Goal: Information Seeking & Learning: Learn about a topic

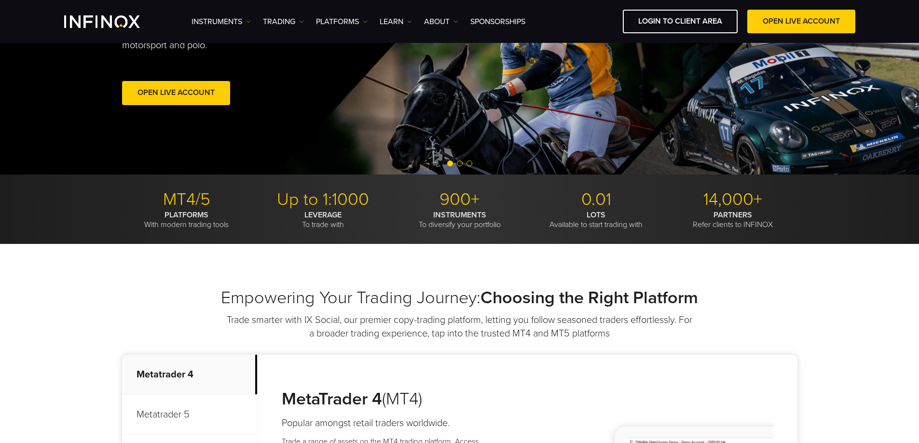
scroll to position [96, 0]
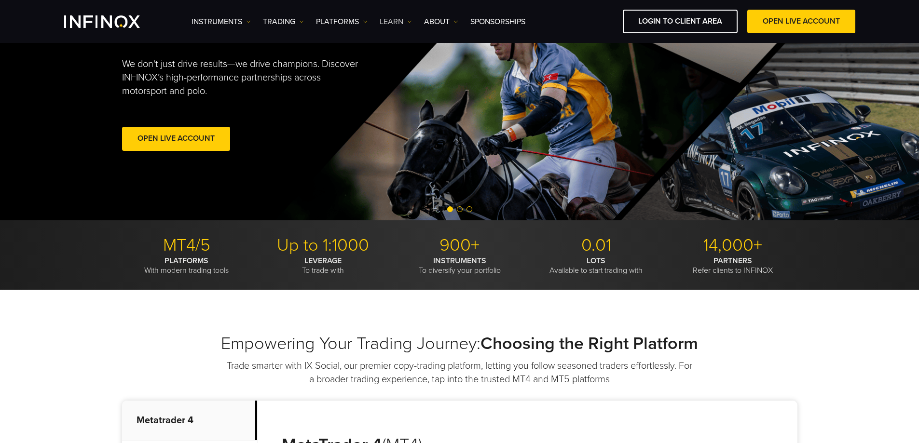
click at [405, 16] on link "Learn" at bounding box center [396, 22] width 32 height 12
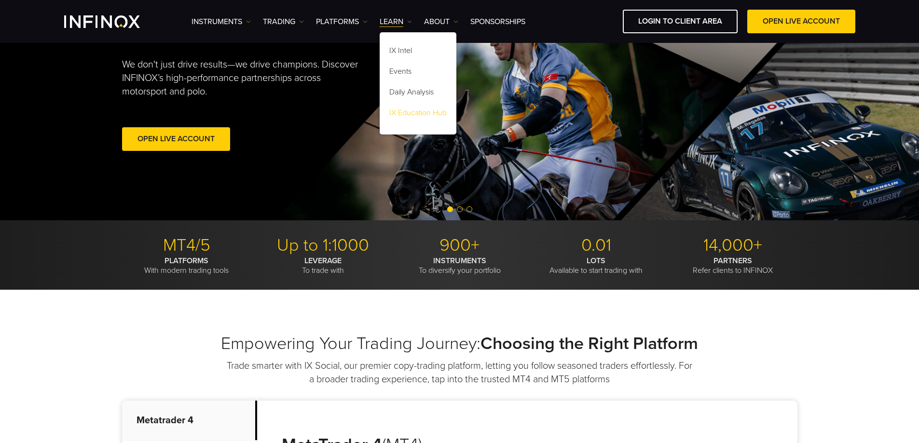
click at [417, 110] on link "IX Education Hub" at bounding box center [418, 114] width 77 height 21
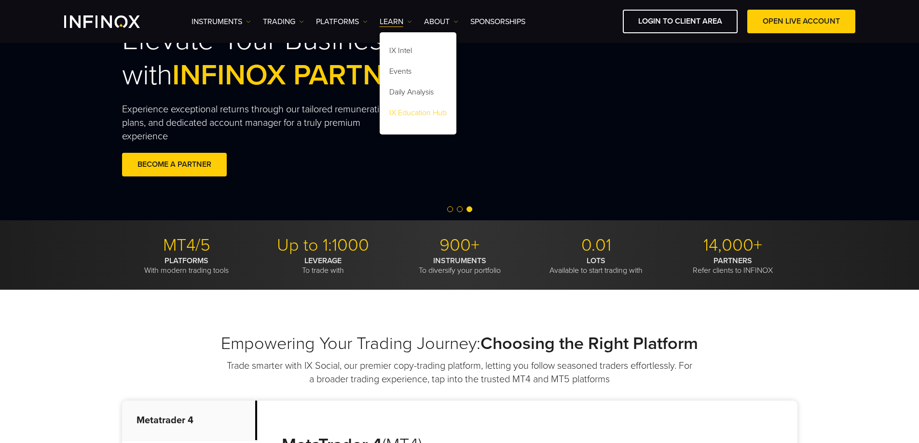
click at [422, 110] on link "IX Education Hub" at bounding box center [418, 114] width 77 height 21
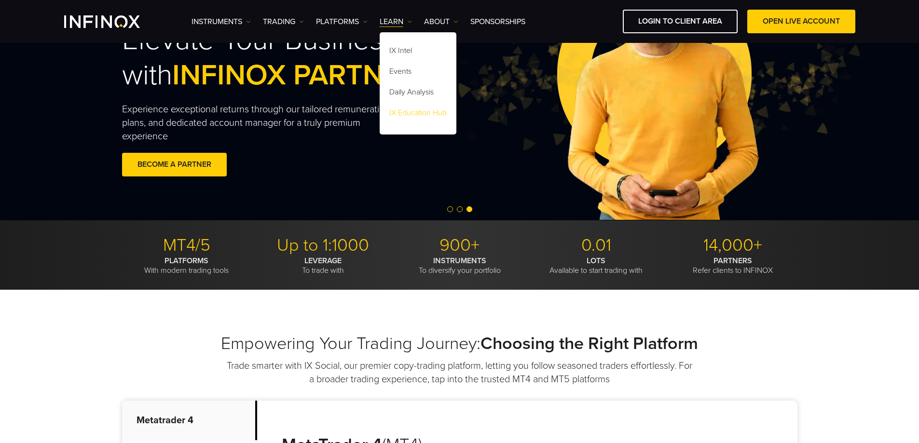
click at [422, 110] on link "IX Education Hub" at bounding box center [418, 114] width 77 height 21
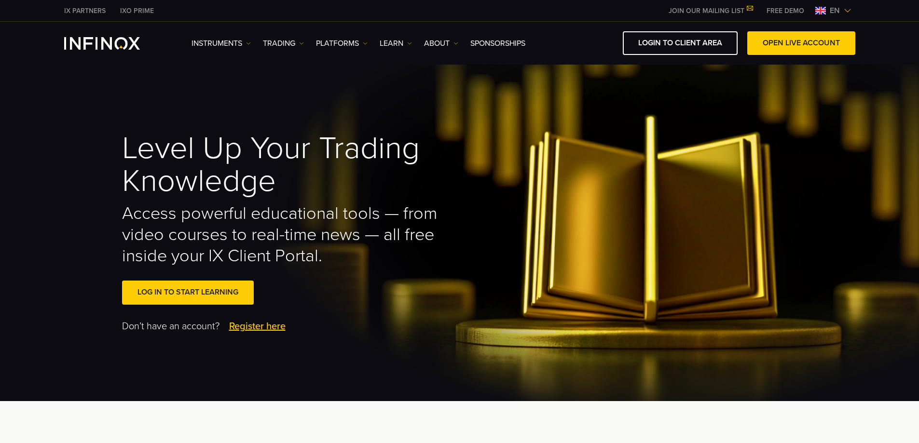
click at [825, 7] on div "en" at bounding box center [833, 11] width 44 height 12
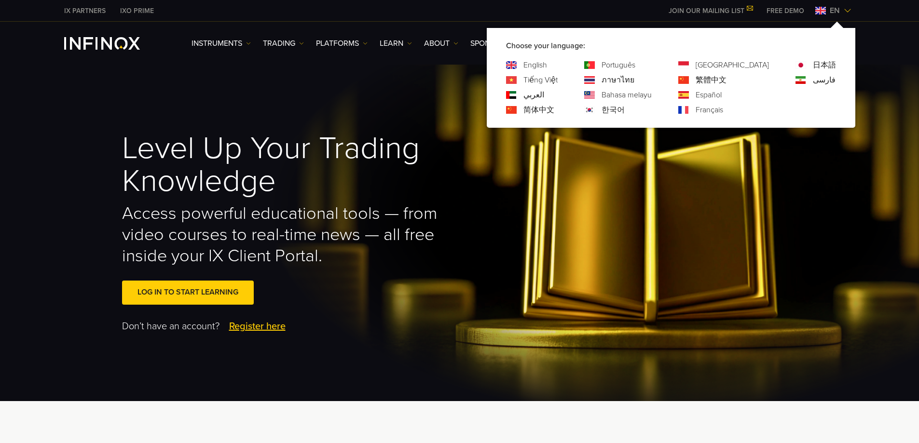
click at [722, 96] on link "Español" at bounding box center [709, 95] width 26 height 12
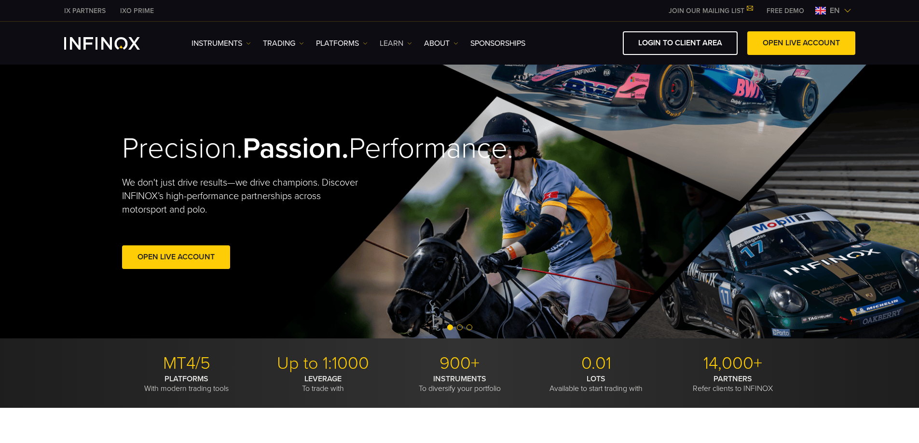
click at [412, 41] on img at bounding box center [409, 43] width 5 height 5
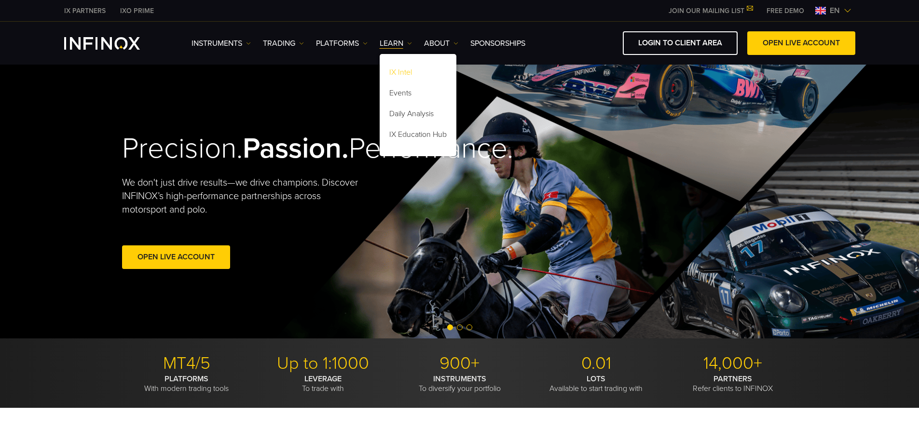
click at [411, 70] on link "IX Intel" at bounding box center [418, 74] width 77 height 21
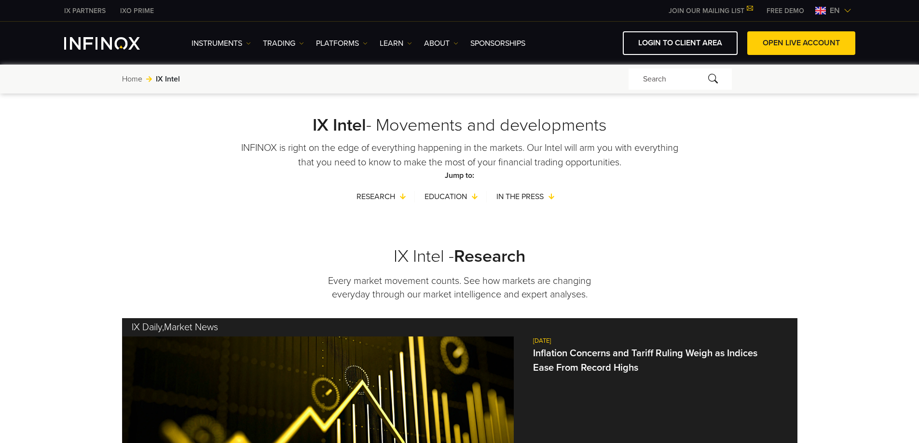
click at [840, 7] on span "en" at bounding box center [835, 11] width 18 height 12
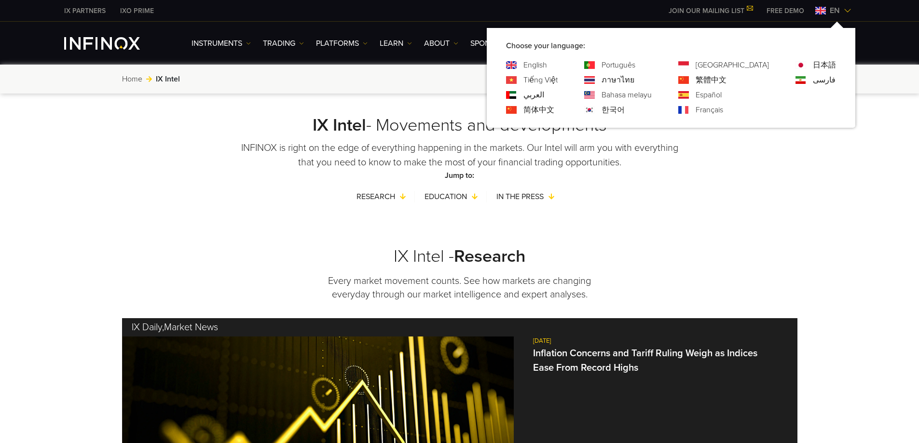
click at [722, 96] on link "Español" at bounding box center [709, 95] width 26 height 12
